Goal: Navigation & Orientation: Find specific page/section

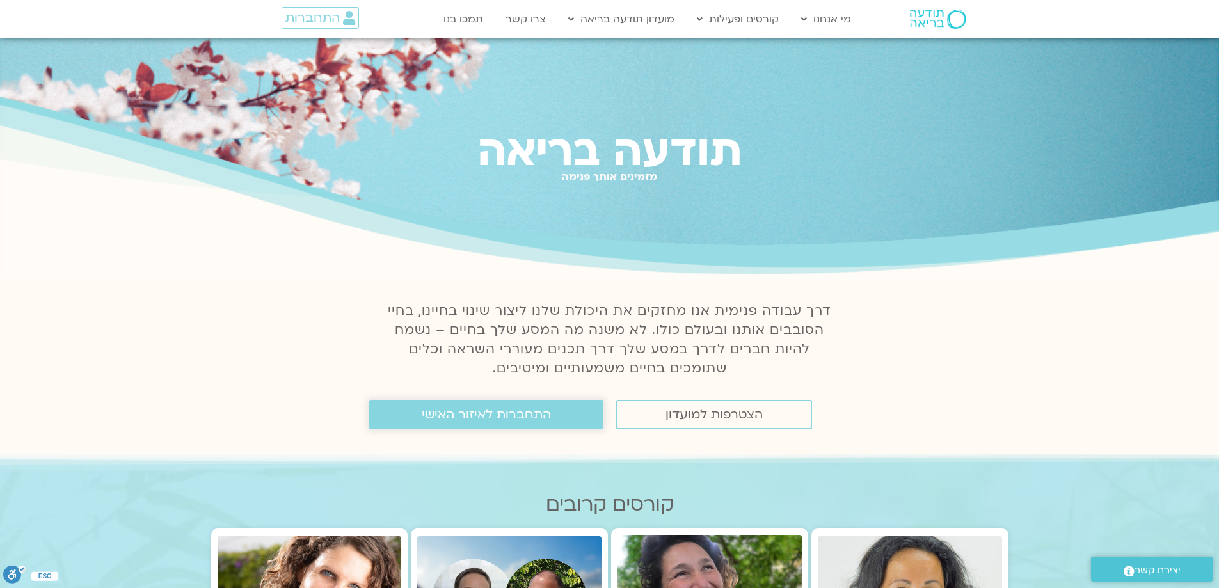
click at [520, 422] on span "התחברות לאיזור האישי" at bounding box center [486, 414] width 129 height 14
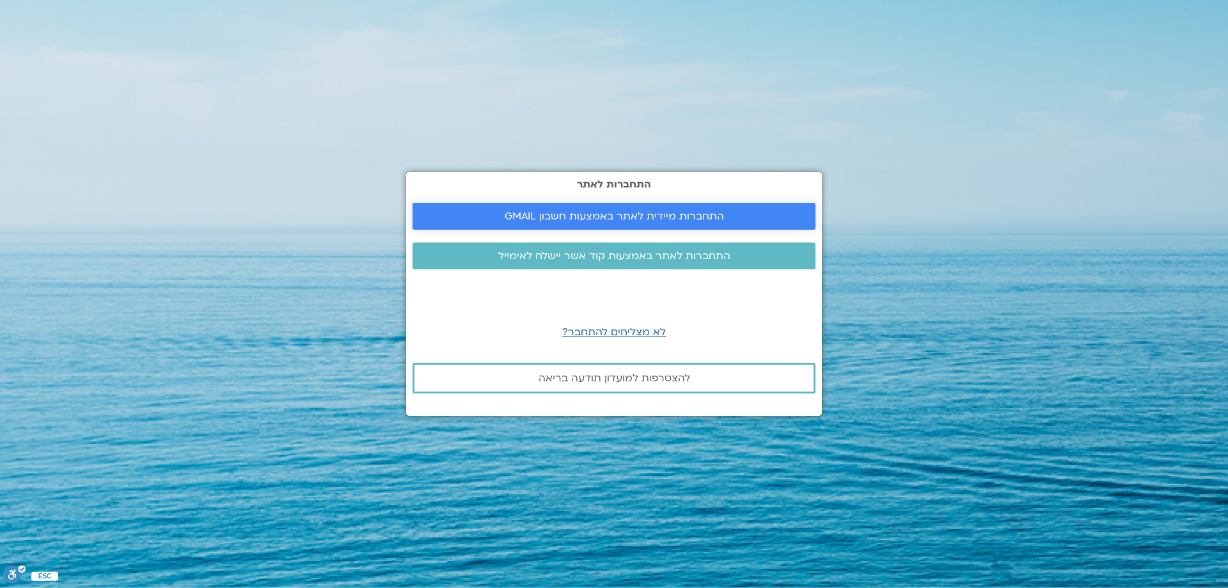
click at [629, 215] on span "התחברות מיידית לאתר באמצעות חשבון GMAIL" at bounding box center [614, 216] width 219 height 12
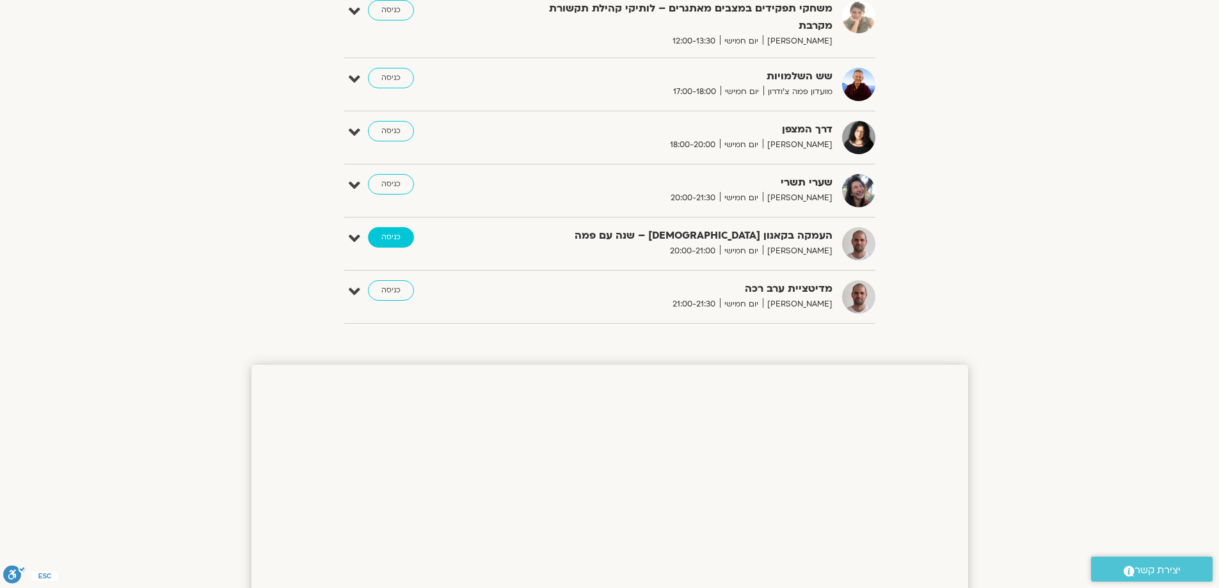
click at [395, 239] on link "כניסה" at bounding box center [391, 237] width 46 height 20
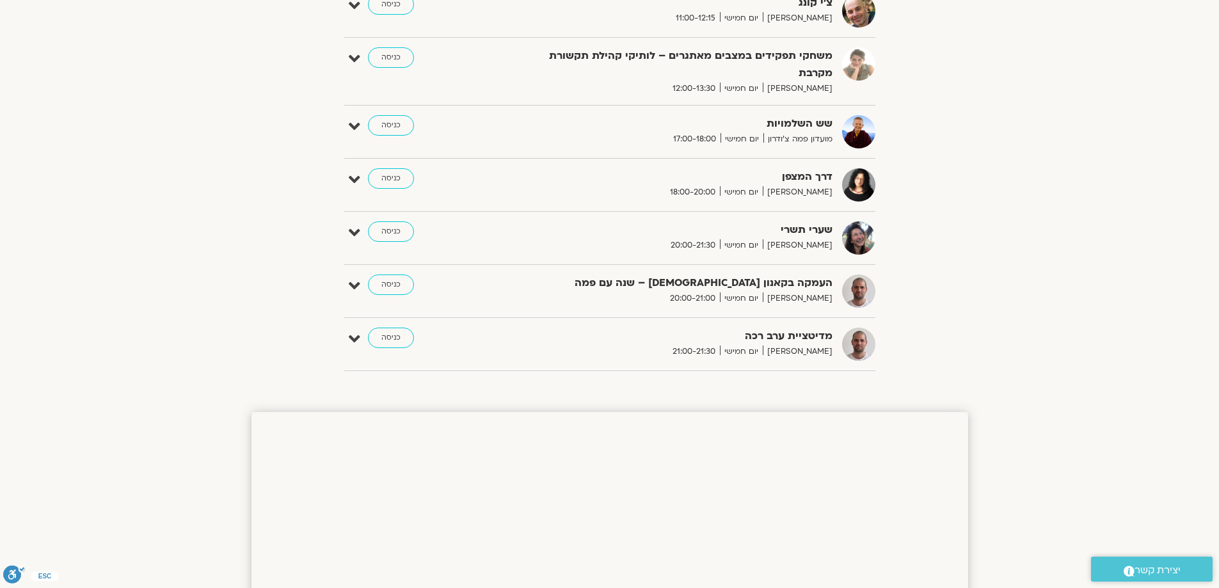
scroll to position [735, 0]
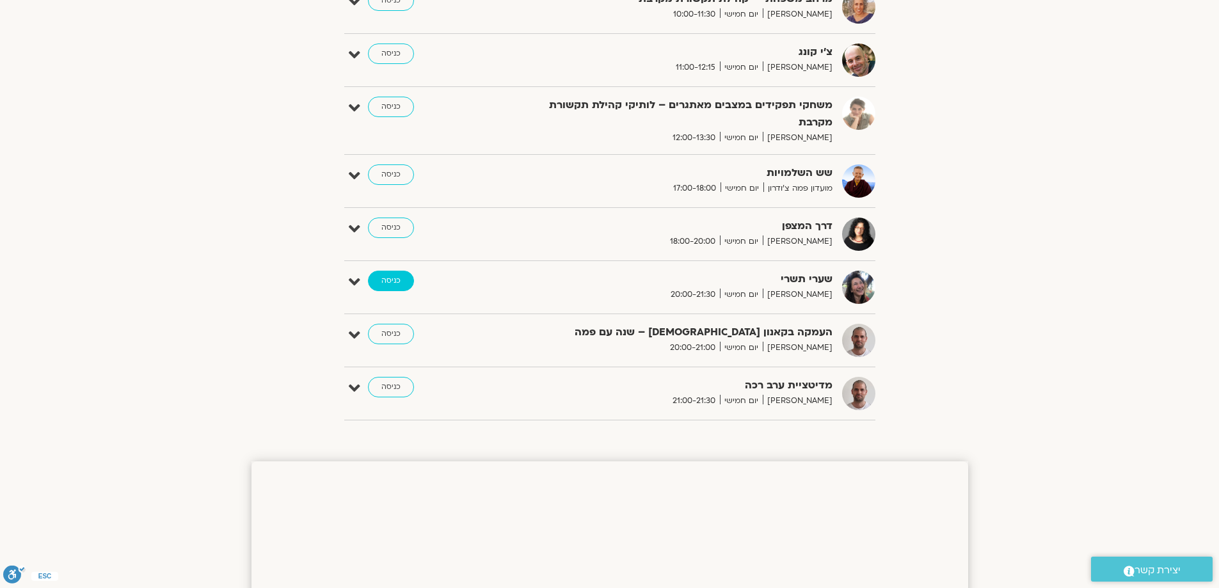
click at [396, 282] on link "כניסה" at bounding box center [391, 281] width 46 height 20
